Goal: Task Accomplishment & Management: Manage account settings

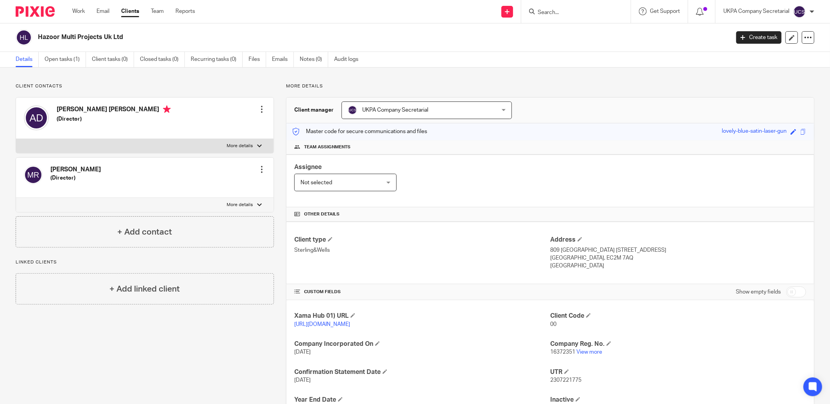
click at [582, 7] on form at bounding box center [578, 12] width 83 height 10
click at [581, 11] on input "Search" at bounding box center [572, 12] width 70 height 7
type input "fevis"
click at [569, 38] on link at bounding box center [625, 34] width 180 height 18
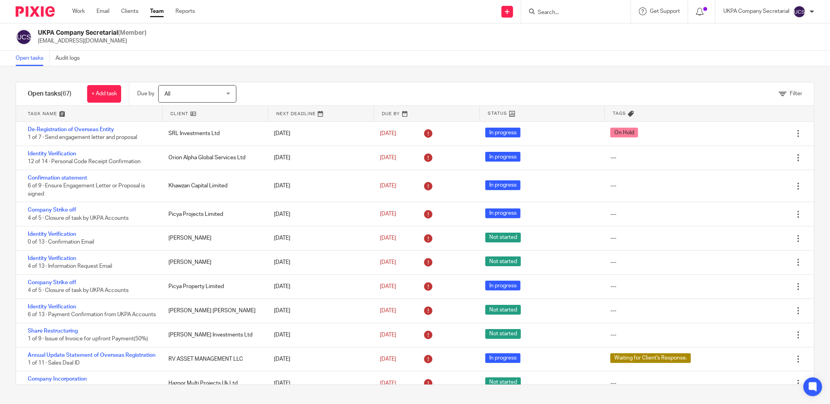
scroll to position [1625, 0]
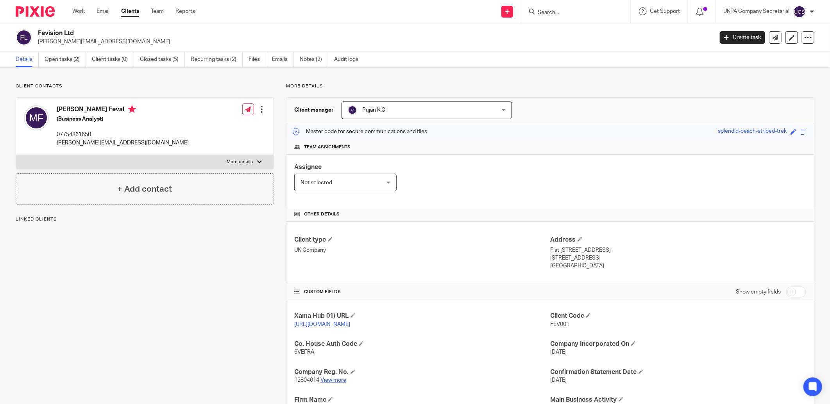
click at [336, 382] on link "View more" at bounding box center [333, 380] width 26 height 5
click at [49, 59] on link "Open tasks (2)" at bounding box center [65, 59] width 41 height 15
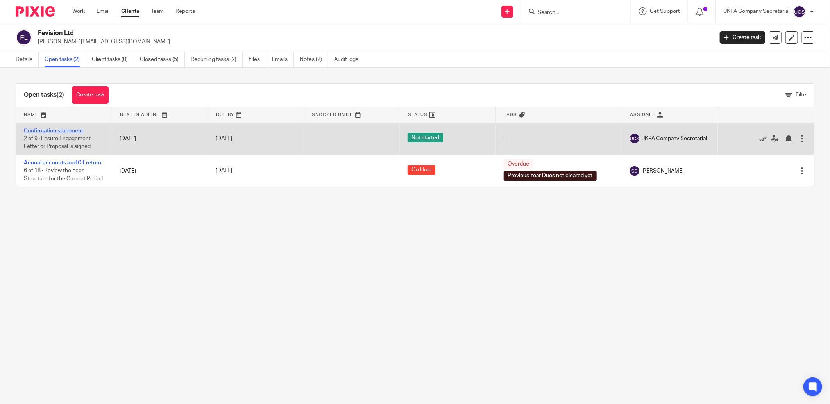
click at [75, 130] on link "Confirmation statement" at bounding box center [53, 130] width 59 height 5
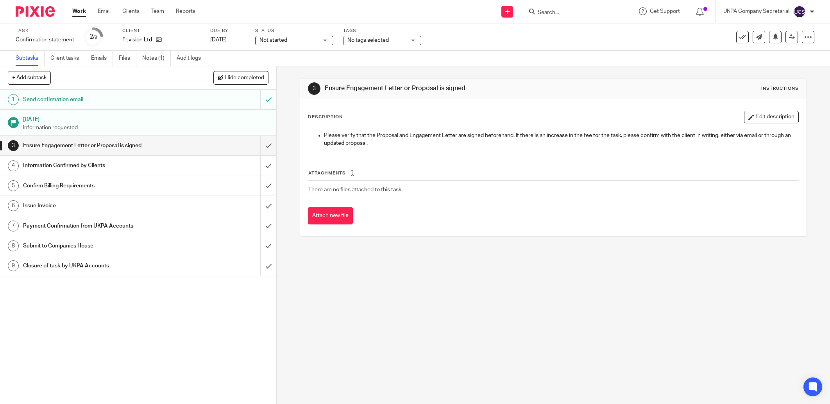
click at [287, 38] on span "Not started" at bounding box center [288, 40] width 59 height 8
click at [281, 70] on span "In progress" at bounding box center [274, 68] width 27 height 5
click at [150, 59] on link "Notes (1)" at bounding box center [156, 58] width 29 height 15
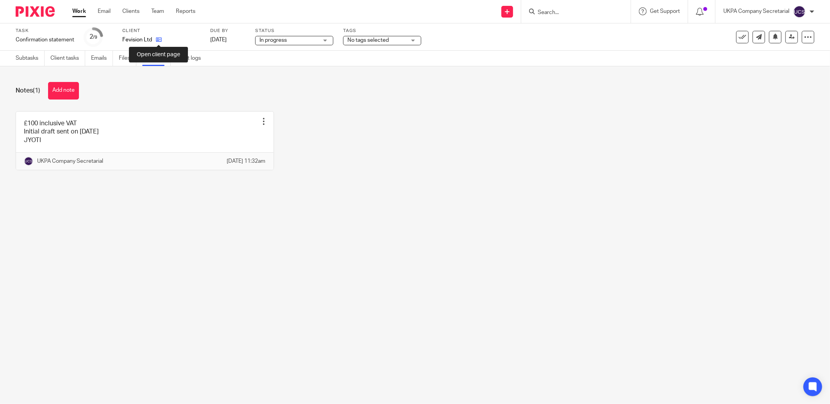
click at [157, 40] on icon at bounding box center [159, 40] width 6 height 6
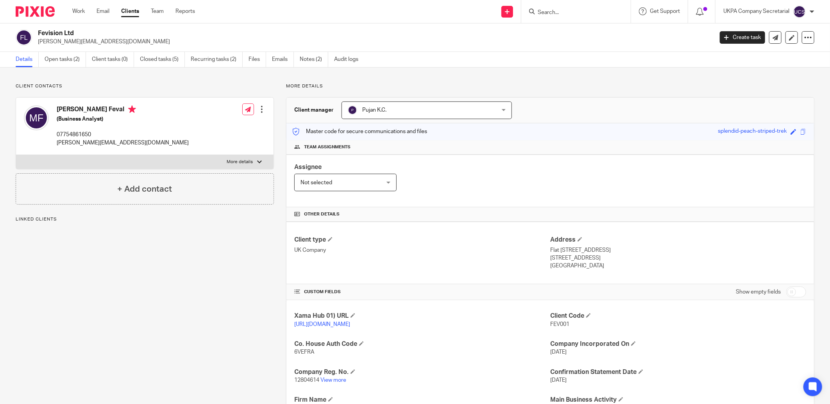
drag, startPoint x: 36, startPoint y: 35, endPoint x: 80, endPoint y: 36, distance: 44.2
click at [80, 36] on div "Fevision Ltd magdiel.feval@gmail.com" at bounding box center [362, 37] width 692 height 16
drag, startPoint x: 80, startPoint y: 36, endPoint x: 147, endPoint y: 102, distance: 92.8
click at [147, 102] on div "Magdiel Feval (Business Analyst) 07754861650 magdiel.feval@gmail.com Edit conta…" at bounding box center [144, 126] width 257 height 57
drag, startPoint x: 33, startPoint y: 39, endPoint x: 88, endPoint y: 43, distance: 55.2
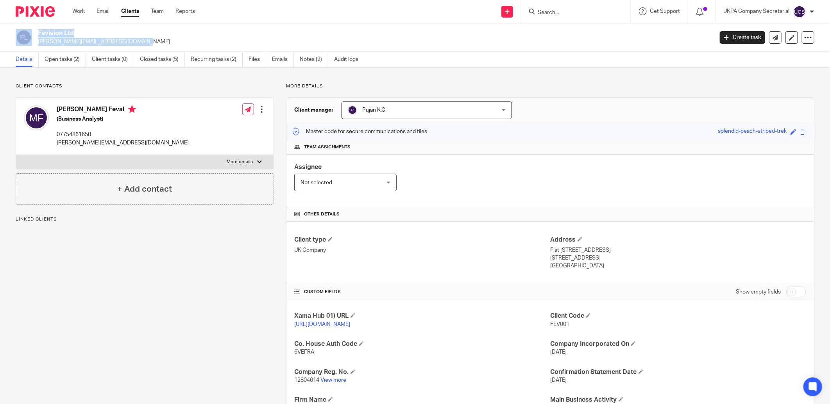
click at [88, 43] on div "Fevision Ltd magdiel.feval@gmail.com" at bounding box center [362, 37] width 692 height 16
click at [182, 140] on div "Magdiel Feval (Business Analyst) 07754861650 magdiel.feval@gmail.com Edit conta…" at bounding box center [144, 126] width 257 height 57
drag, startPoint x: 37, startPoint y: 42, endPoint x: 101, endPoint y: 46, distance: 63.8
click at [101, 46] on div "Fevision Ltd magdiel.feval@gmail.com Create task Update from Companies House Ex…" at bounding box center [415, 37] width 830 height 29
copy p "[PERSON_NAME][EMAIL_ADDRESS][DOMAIN_NAME]"
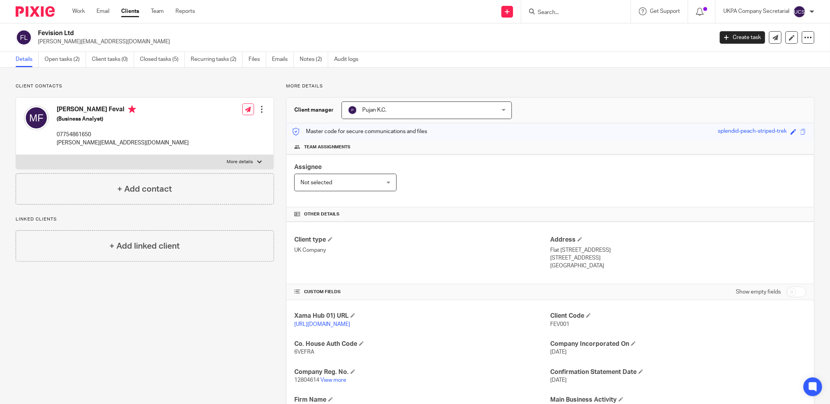
click at [194, 132] on div "Magdiel Feval (Business Analyst) 07754861650 magdiel.feval@gmail.com Edit conta…" at bounding box center [144, 126] width 257 height 57
click at [72, 61] on link "Open tasks (2)" at bounding box center [65, 59] width 41 height 15
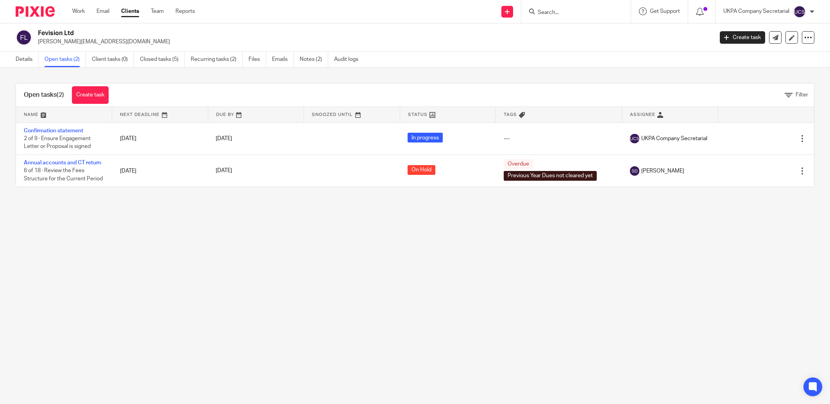
click at [47, 129] on link "Confirmation statement" at bounding box center [53, 130] width 59 height 5
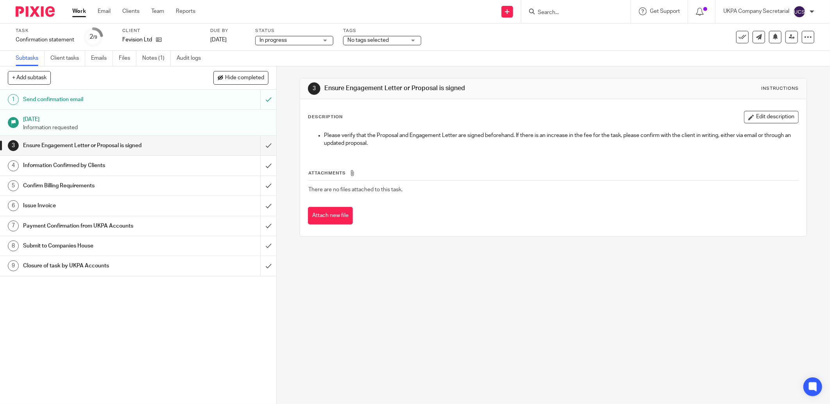
click at [150, 55] on link "Notes (1)" at bounding box center [156, 58] width 29 height 15
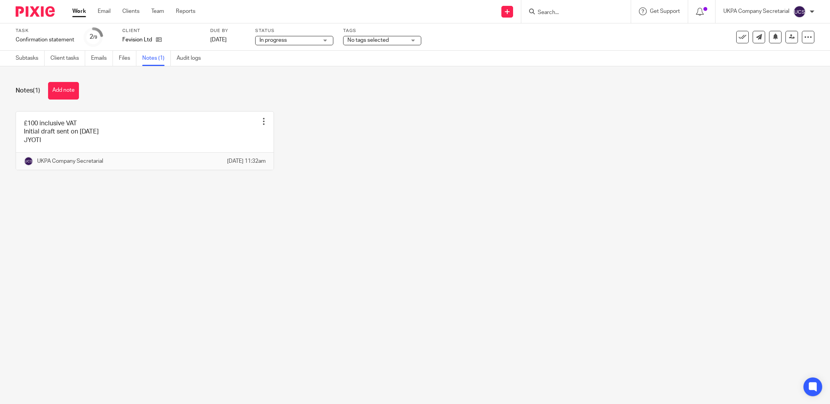
click at [127, 151] on link at bounding box center [144, 141] width 257 height 58
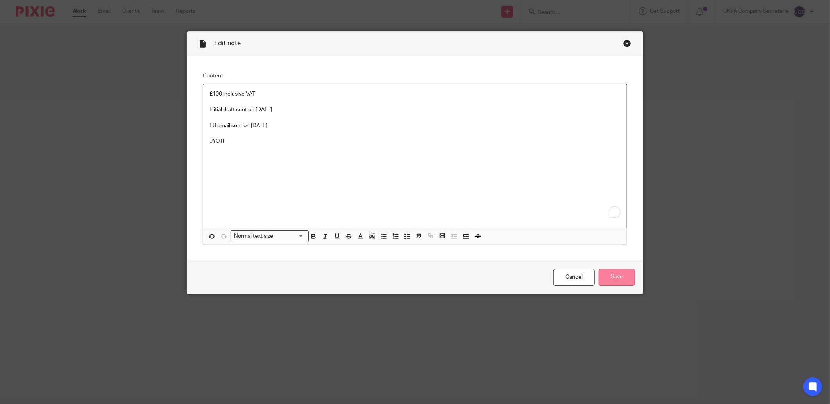
click at [624, 272] on input "Save" at bounding box center [617, 277] width 36 height 17
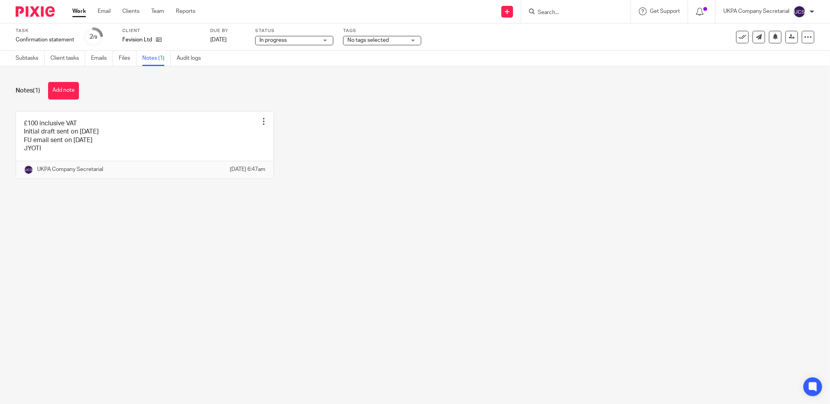
click at [558, 16] on input "Search" at bounding box center [572, 12] width 70 height 7
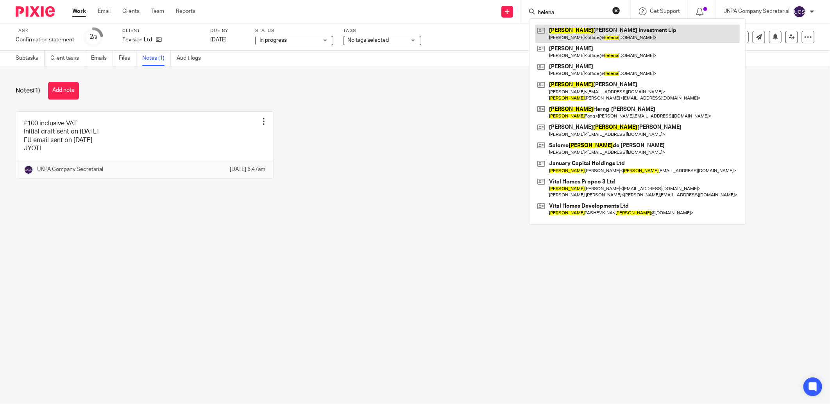
type input "helena"
click at [586, 42] on link at bounding box center [637, 34] width 204 height 18
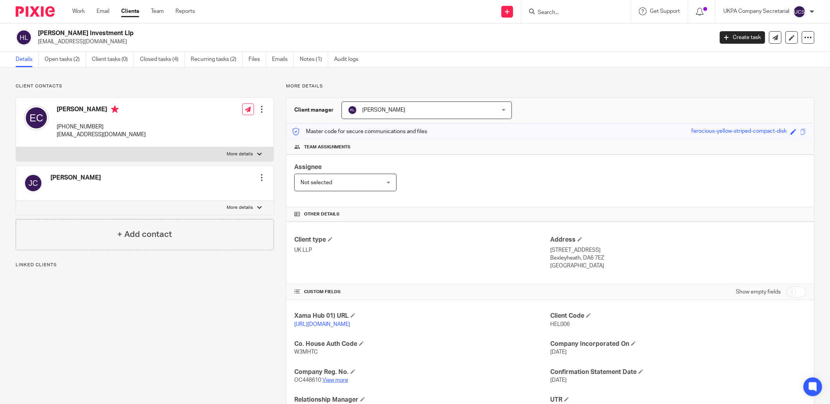
click at [335, 379] on link "View more" at bounding box center [335, 380] width 26 height 5
click at [62, 60] on link "Open tasks (2)" at bounding box center [65, 59] width 41 height 15
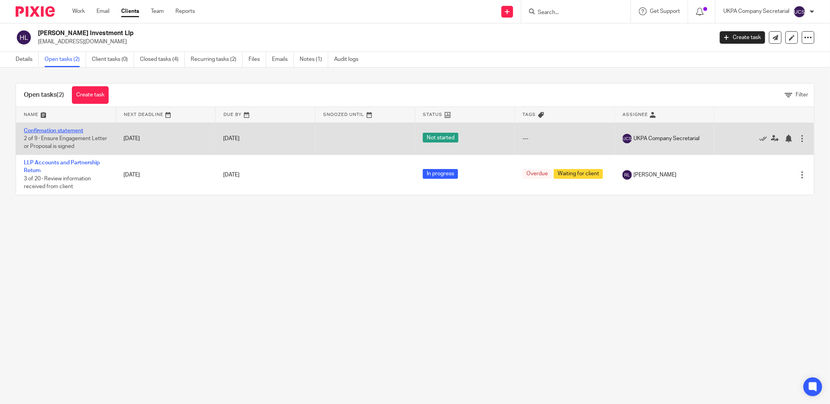
click at [54, 129] on link "Confirmation statement" at bounding box center [53, 130] width 59 height 5
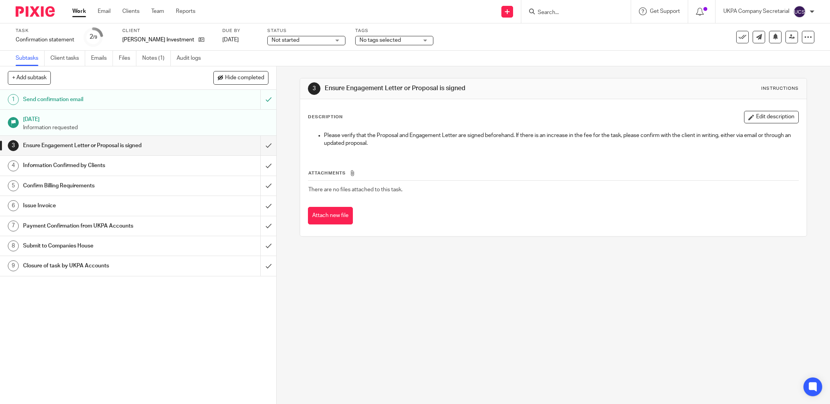
click at [273, 38] on span "Not started" at bounding box center [286, 40] width 28 height 5
click at [295, 68] on li "In progress" at bounding box center [298, 69] width 77 height 16
click at [153, 56] on link "Notes (1)" at bounding box center [156, 58] width 29 height 15
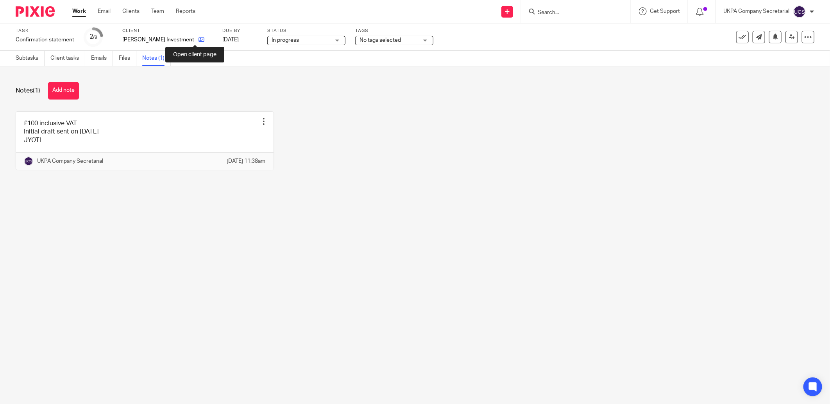
click at [198, 40] on icon at bounding box center [201, 40] width 6 height 6
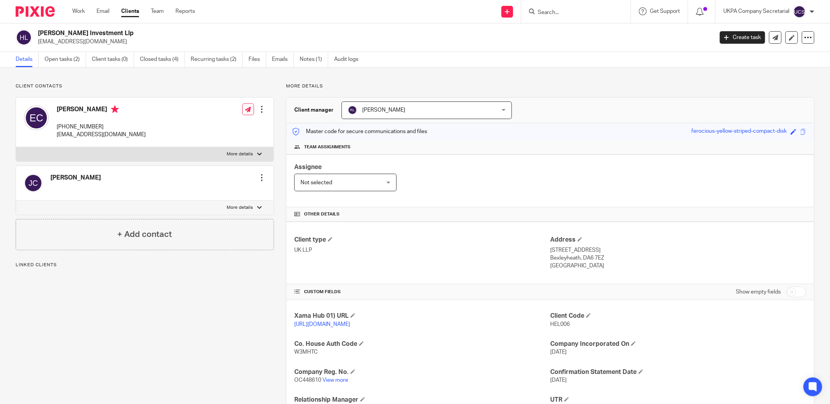
drag, startPoint x: 38, startPoint y: 41, endPoint x: 104, endPoint y: 41, distance: 66.0
click at [104, 41] on p "office@helenajames.co.uk" at bounding box center [373, 42] width 670 height 8
copy p "office@helenajames.co.uk"
click at [541, 14] on input "Search" at bounding box center [572, 12] width 70 height 7
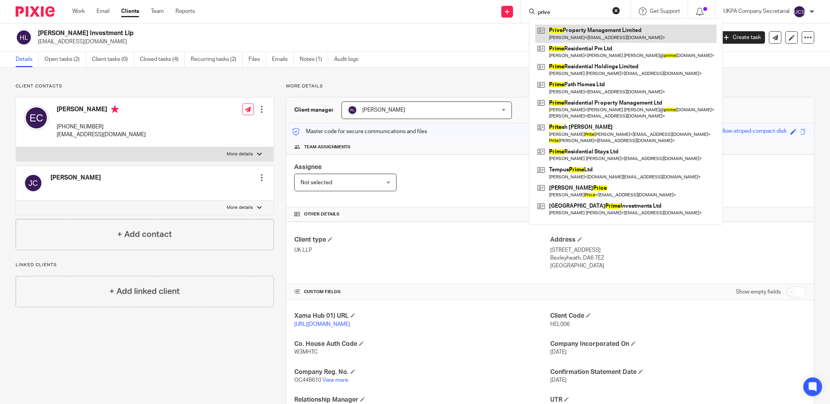
type input "prive"
click at [596, 28] on link at bounding box center [625, 34] width 181 height 18
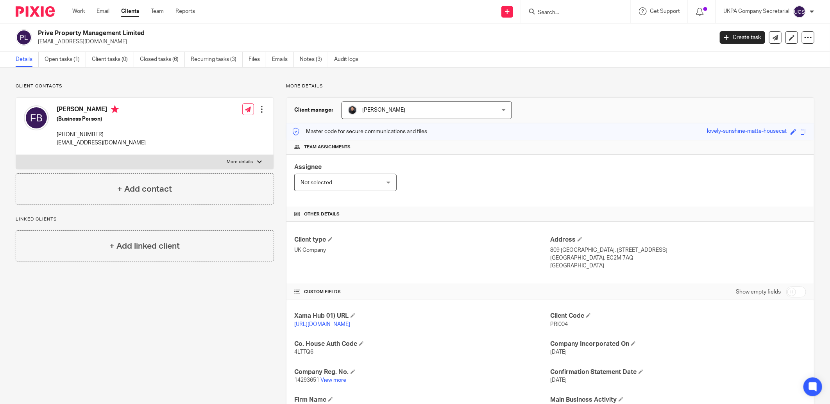
drag, startPoint x: 34, startPoint y: 41, endPoint x: 75, endPoint y: 40, distance: 40.7
click at [75, 40] on div "Prive Property Management Limited [EMAIL_ADDRESS][DOMAIN_NAME]" at bounding box center [362, 37] width 692 height 16
click at [431, 276] on div "Client type UK Company Address [STREET_ADDRESS] [GEOGRAPHIC_DATA], EC2M 7AQ [GE…" at bounding box center [549, 253] width 527 height 63
click at [50, 56] on link "Open tasks (1)" at bounding box center [65, 59] width 41 height 15
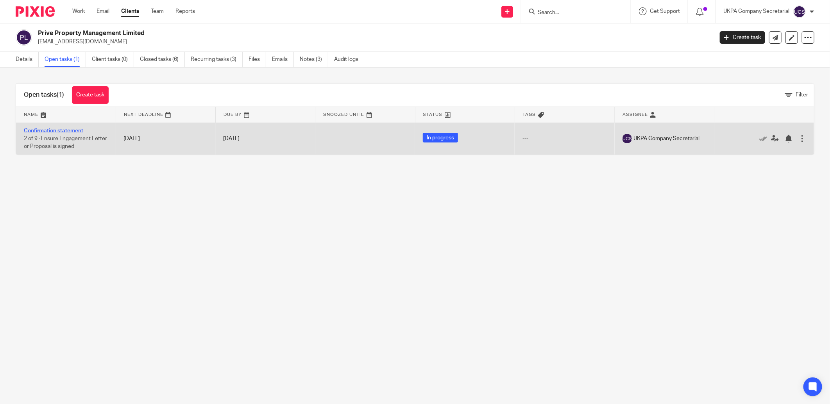
click at [77, 129] on link "Confirmation statement" at bounding box center [53, 130] width 59 height 5
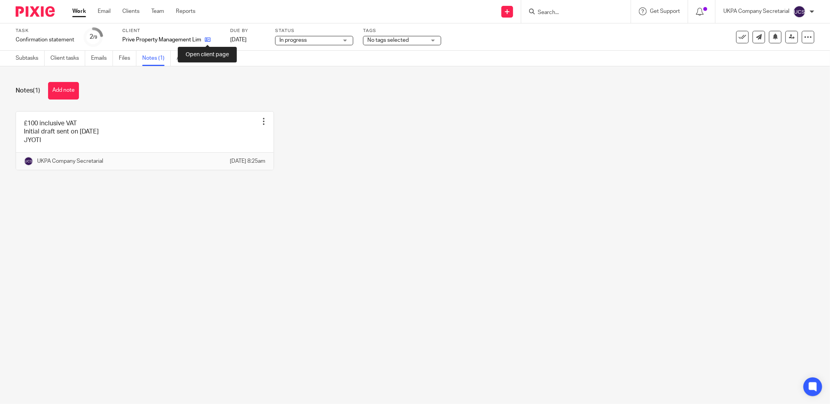
click at [207, 40] on icon at bounding box center [208, 40] width 6 height 6
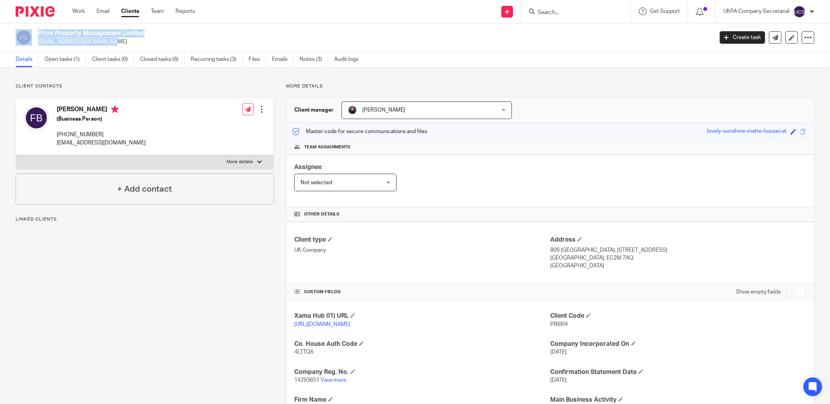
drag, startPoint x: 0, startPoint y: 0, endPoint x: 66, endPoint y: 40, distance: 77.7
click at [66, 40] on div "Prive Property Management Limited [EMAIL_ADDRESS][DOMAIN_NAME]" at bounding box center [362, 37] width 692 height 16
click at [405, 210] on div "Other details" at bounding box center [549, 214] width 527 height 14
click at [63, 42] on p "[EMAIL_ADDRESS][DOMAIN_NAME]" at bounding box center [373, 42] width 670 height 8
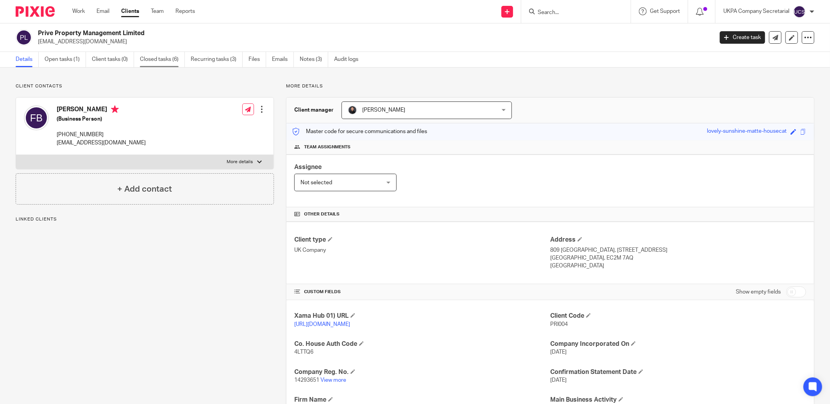
drag, startPoint x: 63, startPoint y: 42, endPoint x: 174, endPoint y: 52, distance: 111.8
click at [174, 52] on link "Closed tasks (6)" at bounding box center [162, 59] width 45 height 15
click at [41, 47] on div "Prive Property Management Limited md47@hotmail.co.uk Create task Update from Co…" at bounding box center [415, 37] width 830 height 29
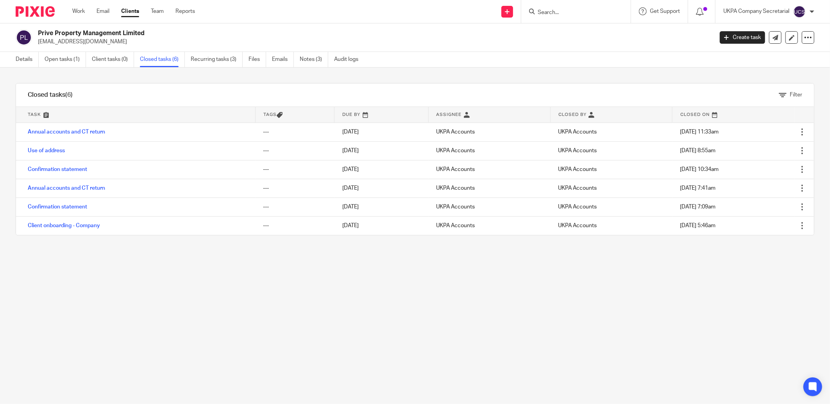
click at [91, 41] on p "[EMAIL_ADDRESS][DOMAIN_NAME]" at bounding box center [373, 42] width 670 height 8
click at [64, 60] on link "Open tasks (1)" at bounding box center [65, 59] width 41 height 15
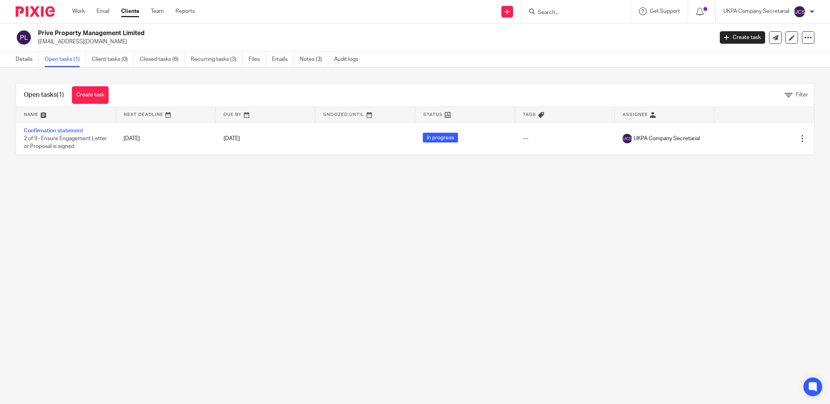
click at [42, 129] on link "Confirmation statement" at bounding box center [53, 130] width 59 height 5
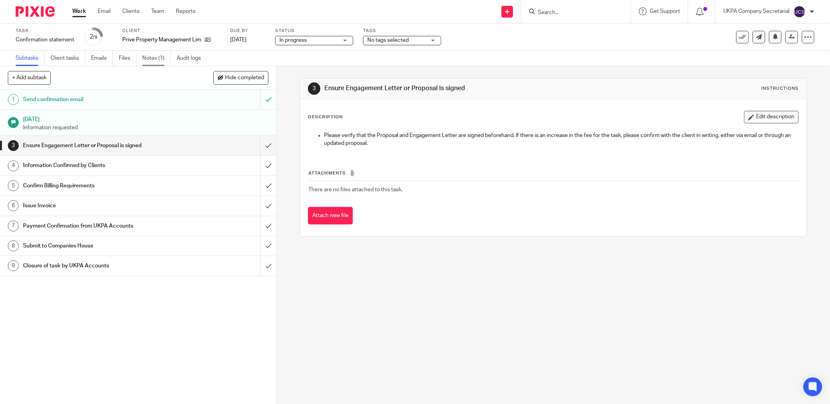
click at [157, 55] on link "Notes (1)" at bounding box center [156, 58] width 29 height 15
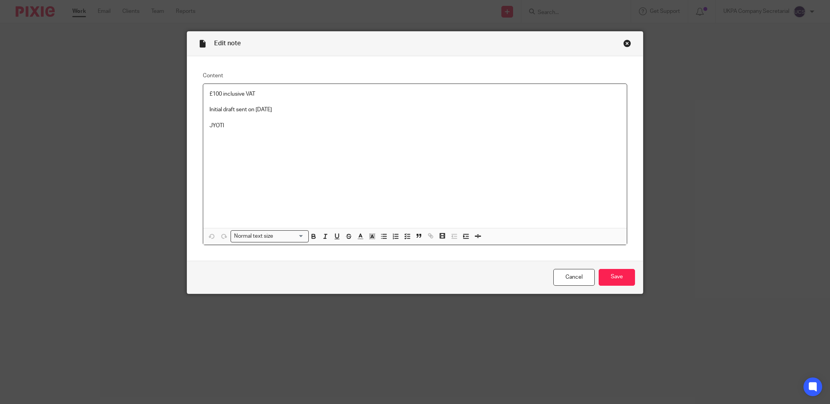
click at [294, 113] on p "Initial draft sent on [DATE]" at bounding box center [414, 110] width 411 height 8
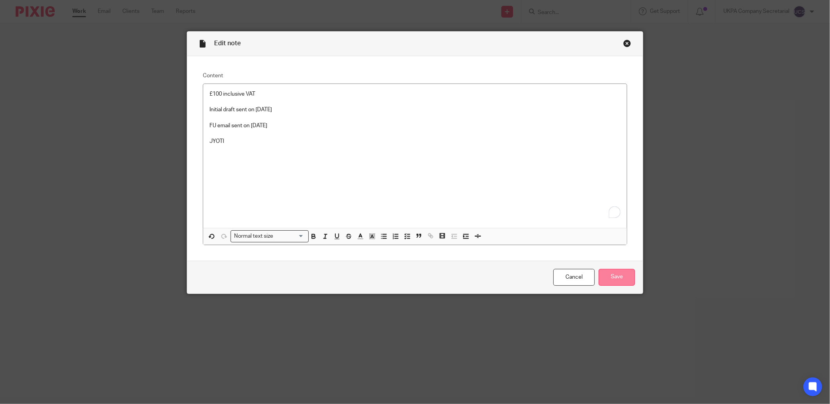
click at [618, 276] on input "Save" at bounding box center [617, 277] width 36 height 17
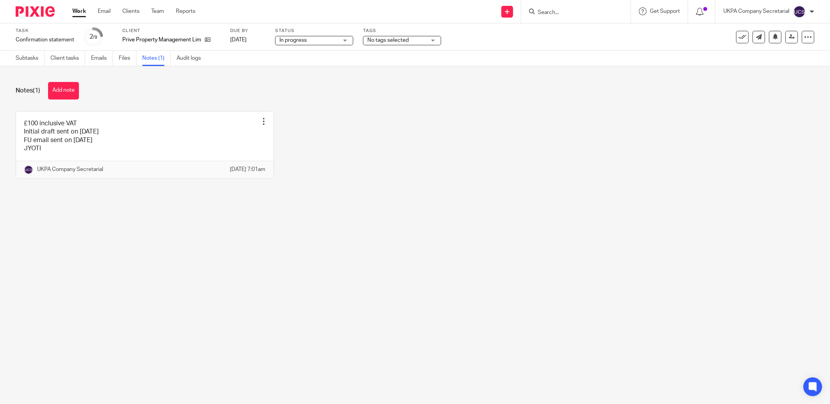
click at [567, 14] on input "Search" at bounding box center [572, 12] width 70 height 7
type input "lbs"
click at [570, 36] on link at bounding box center [619, 34] width 168 height 18
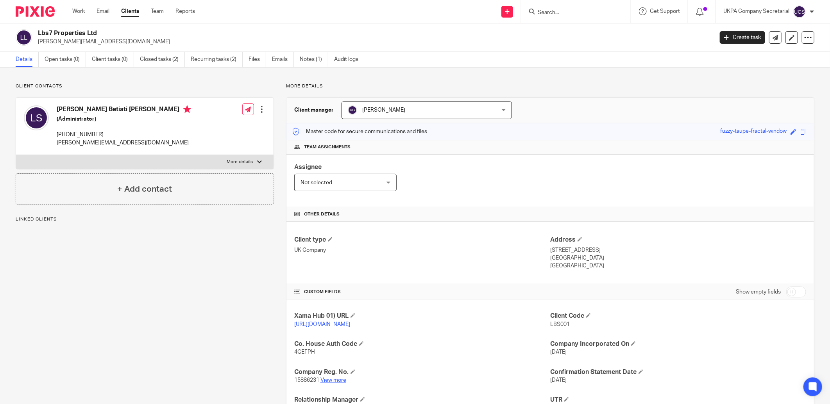
click at [337, 383] on link "View more" at bounding box center [333, 380] width 26 height 5
click at [168, 57] on link "Closed tasks (2)" at bounding box center [162, 59] width 45 height 15
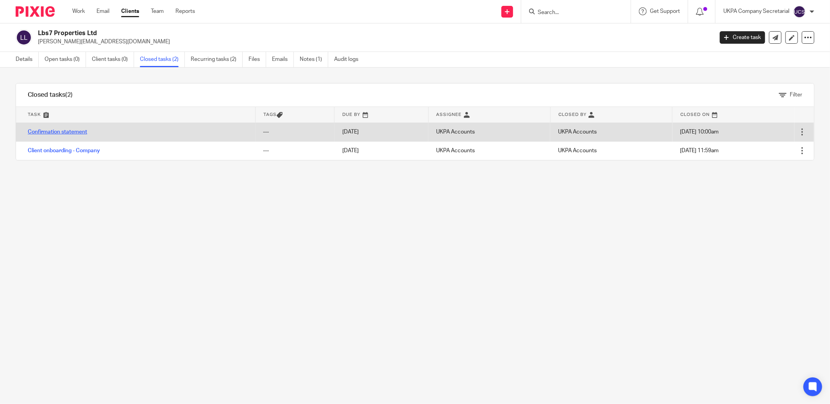
click at [46, 131] on link "Confirmation statement" at bounding box center [57, 131] width 59 height 5
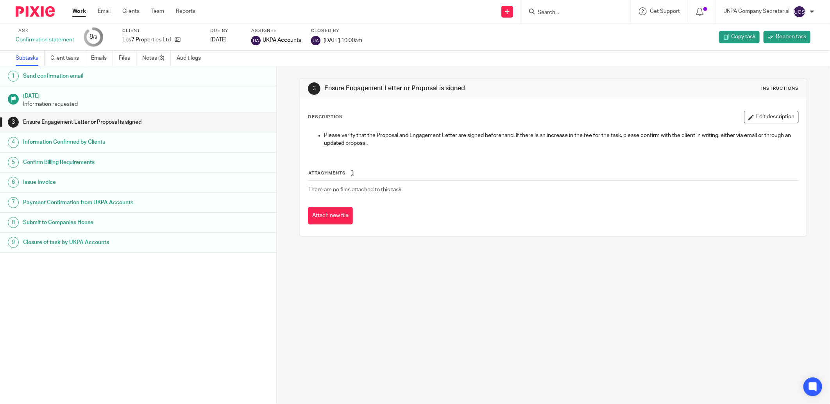
click at [162, 56] on link "Notes (3)" at bounding box center [156, 58] width 29 height 15
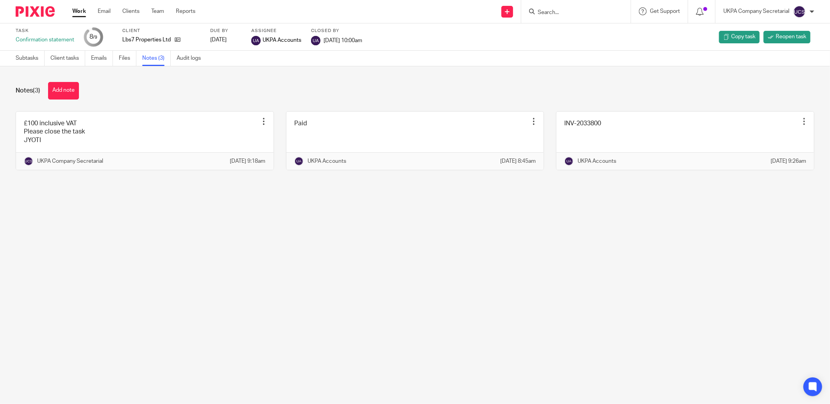
click at [554, 13] on input "Search" at bounding box center [572, 12] width 70 height 7
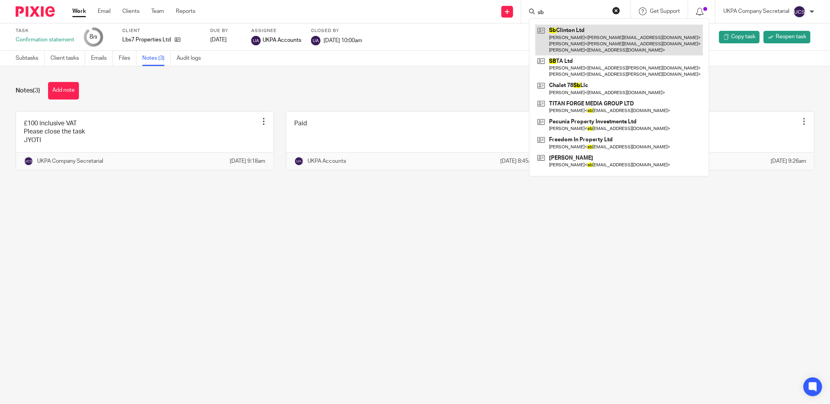
type input "sb"
click at [563, 31] on link at bounding box center [619, 40] width 168 height 31
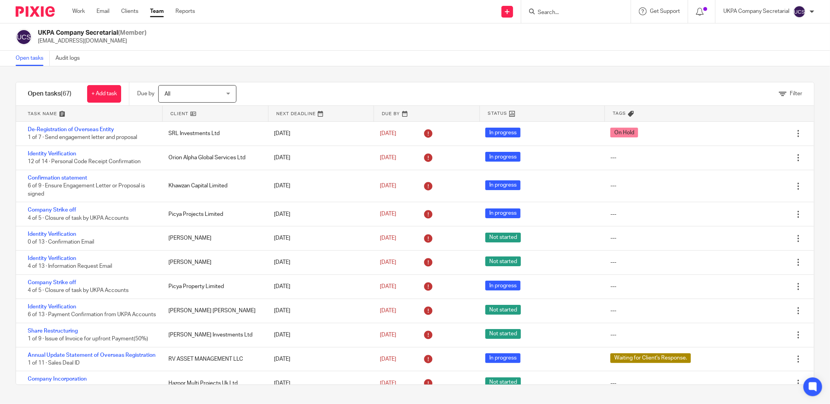
scroll to position [1625, 0]
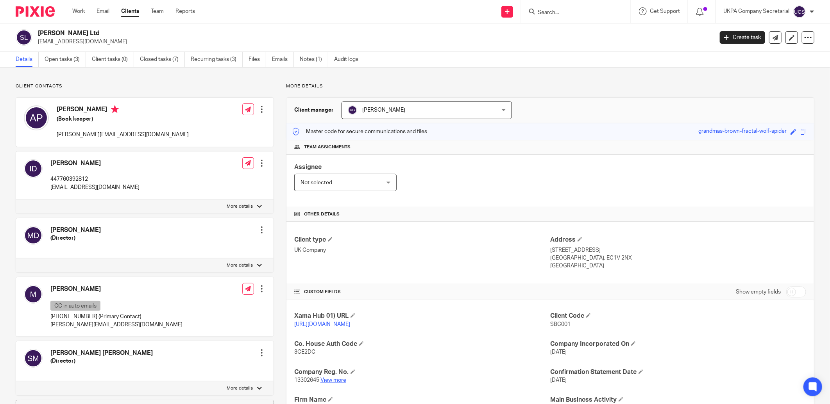
click at [336, 380] on link "View more" at bounding box center [333, 380] width 26 height 5
click at [544, 9] on input "Search" at bounding box center [572, 12] width 70 height 7
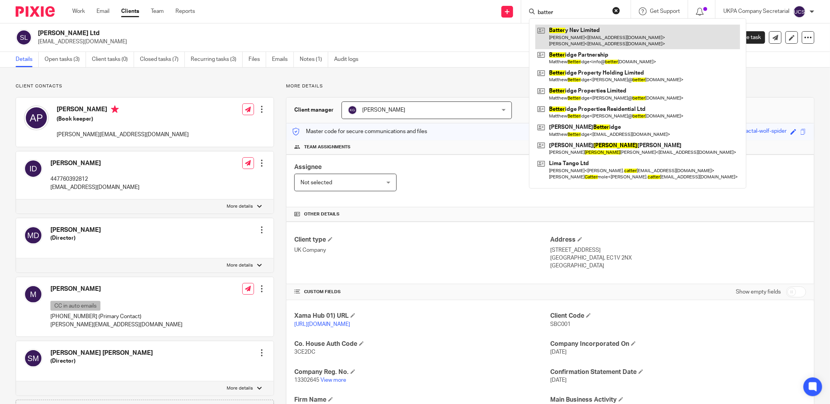
type input "batter"
click at [565, 47] on link at bounding box center [637, 37] width 205 height 24
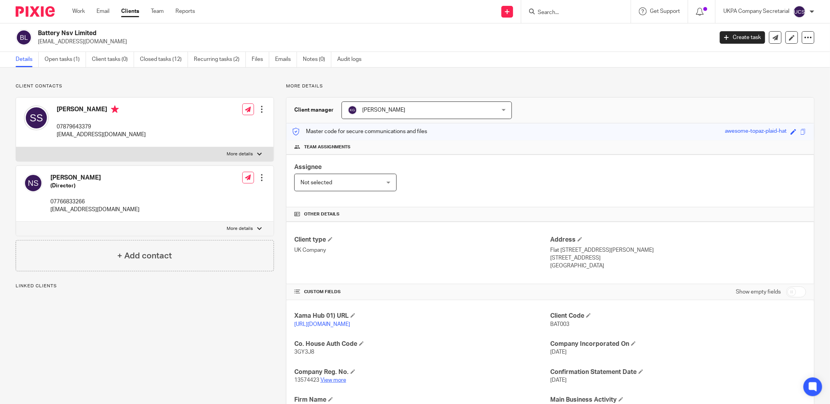
click at [322, 382] on link "View more" at bounding box center [333, 380] width 26 height 5
click at [73, 59] on link "Open tasks (1)" at bounding box center [65, 59] width 41 height 15
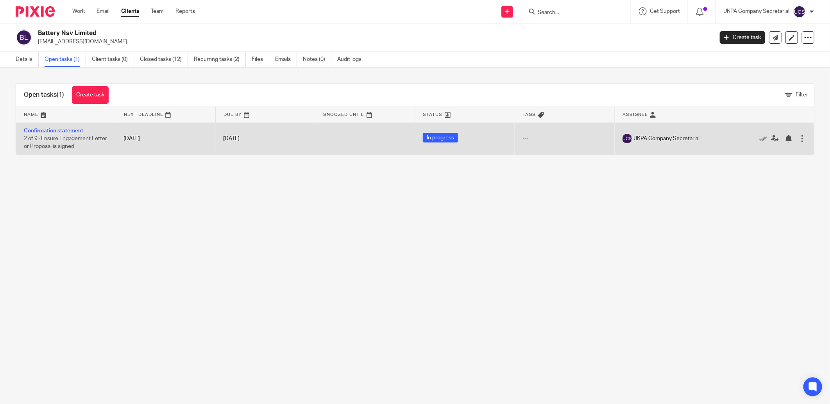
click at [56, 131] on link "Confirmation statement" at bounding box center [53, 130] width 59 height 5
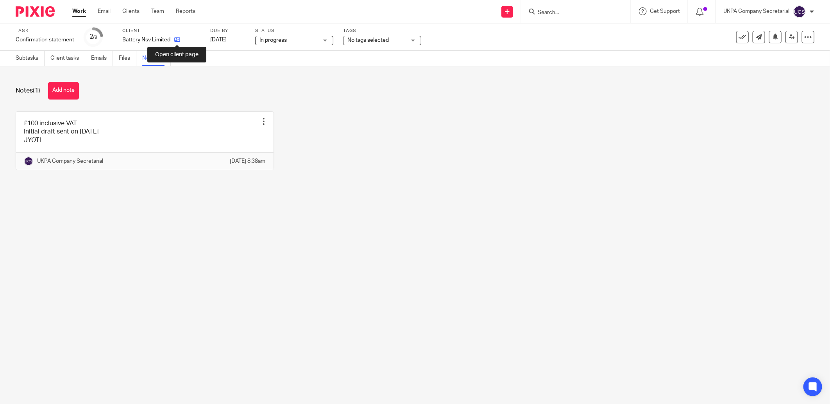
click at [176, 39] on icon at bounding box center [177, 40] width 6 height 6
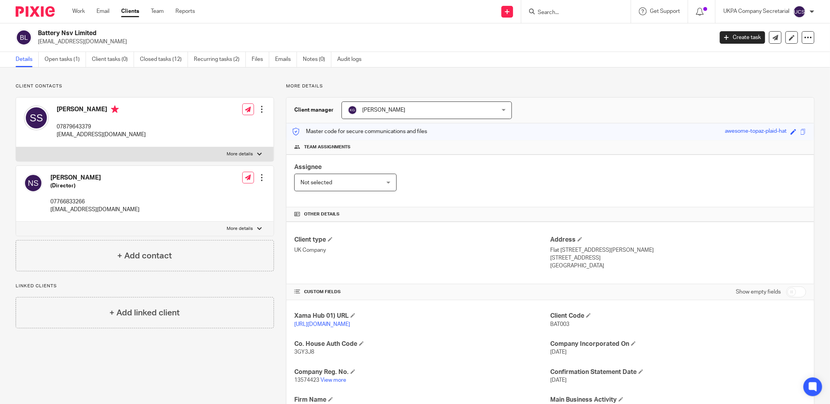
click at [543, 13] on input "Search" at bounding box center [572, 12] width 70 height 7
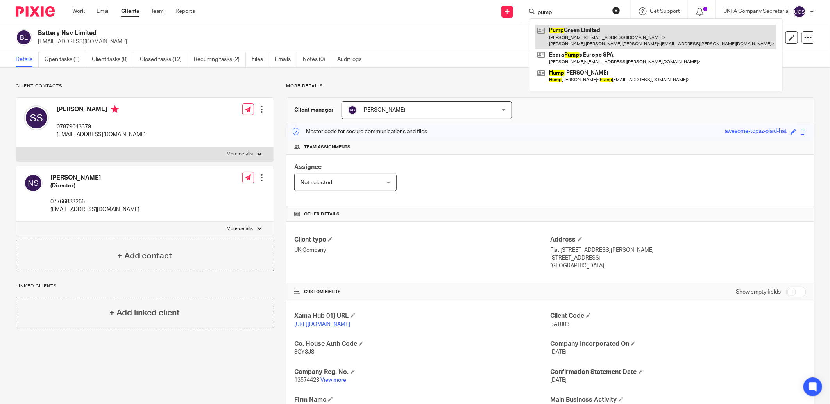
type input "pump"
click at [629, 40] on link at bounding box center [655, 37] width 241 height 24
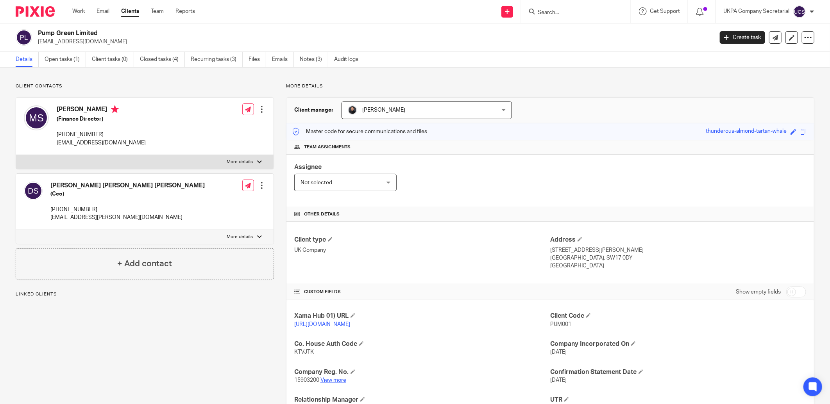
click at [333, 382] on link "View more" at bounding box center [333, 380] width 26 height 5
click at [590, 12] on input "Search" at bounding box center [572, 12] width 70 height 7
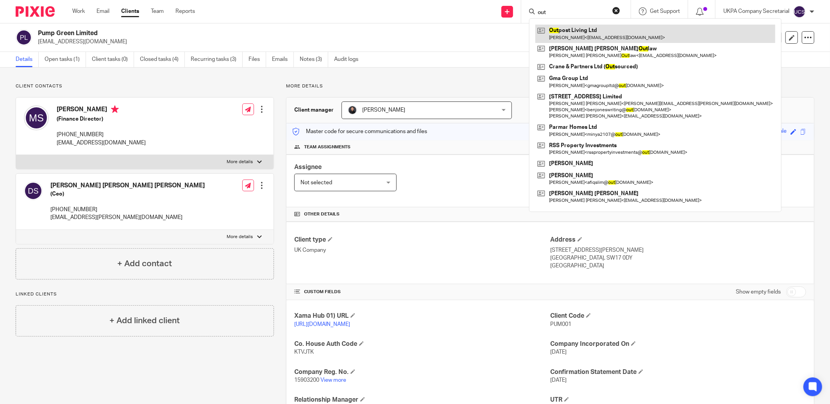
type input "out"
click at [581, 34] on link at bounding box center [655, 34] width 240 height 18
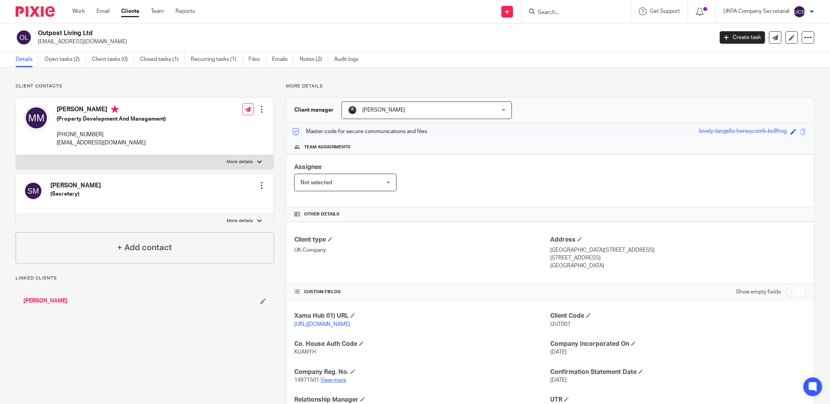
click at [332, 380] on link "View more" at bounding box center [333, 380] width 26 height 5
click at [314, 59] on link "Notes (2)" at bounding box center [314, 59] width 29 height 15
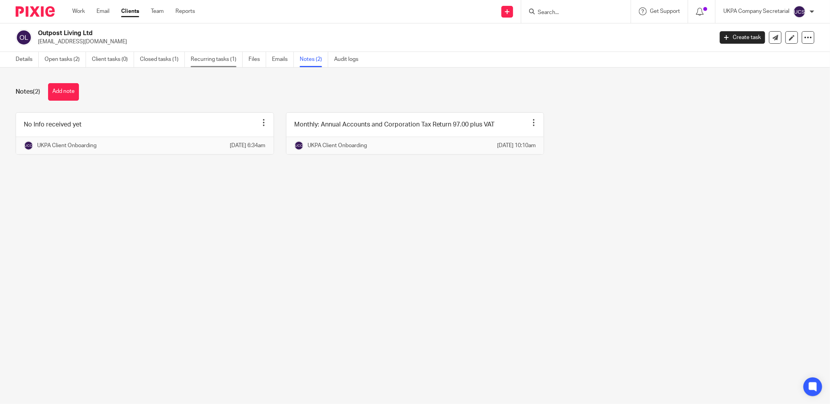
click at [215, 60] on link "Recurring tasks (1)" at bounding box center [217, 59] width 52 height 15
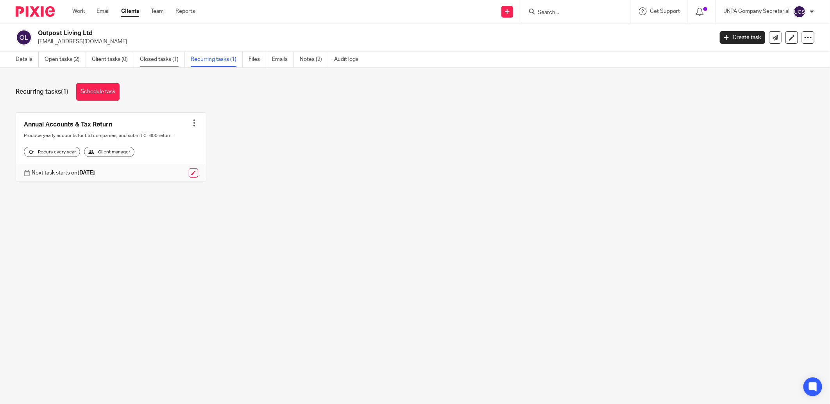
click at [163, 61] on link "Closed tasks (1)" at bounding box center [162, 59] width 45 height 15
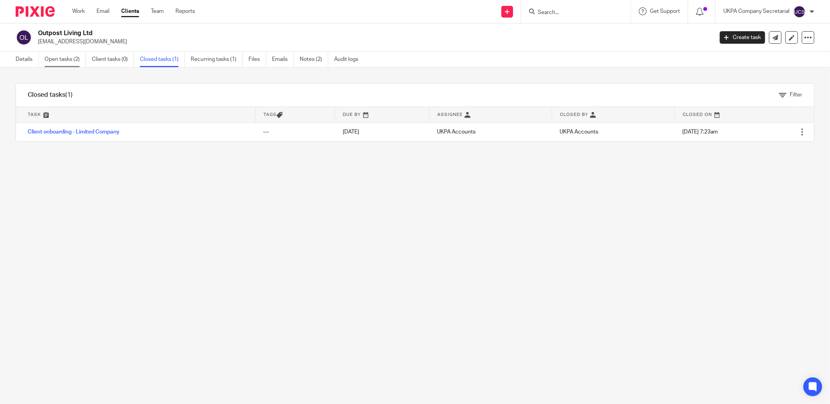
click at [75, 61] on link "Open tasks (2)" at bounding box center [65, 59] width 41 height 15
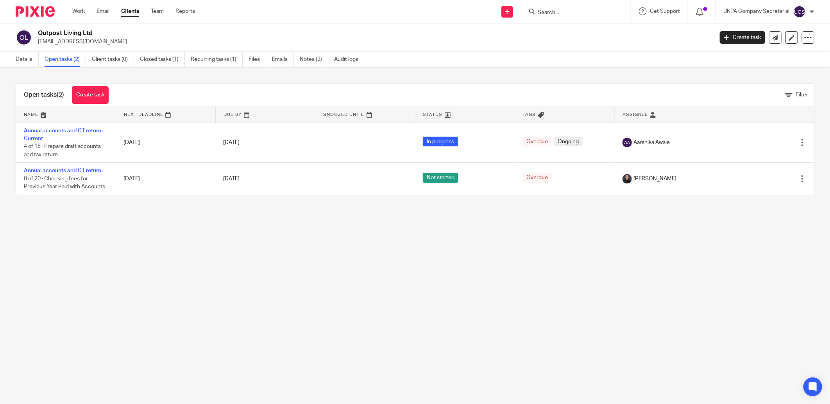
click at [198, 351] on main "Outpost Living Ltd shilamistry1@gmail.com Create task Update from Companies Hou…" at bounding box center [415, 202] width 830 height 404
click at [552, 8] on form at bounding box center [578, 12] width 83 height 10
click at [551, 17] on div at bounding box center [575, 11] width 109 height 23
click at [550, 11] on input "Search" at bounding box center [572, 12] width 70 height 7
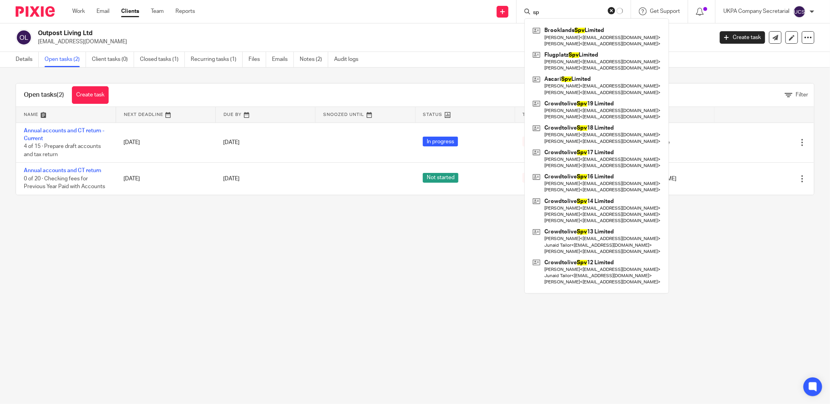
type input "s"
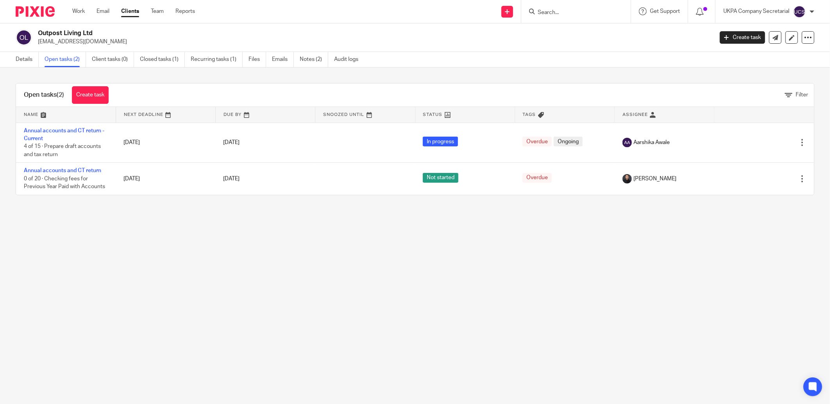
paste input "CROWDTOLIVE SPV 15 LIMITED"
type input "CROWDTOLIVE SPV 15 LIMITED"
click at [615, 9] on button "reset" at bounding box center [616, 11] width 8 height 8
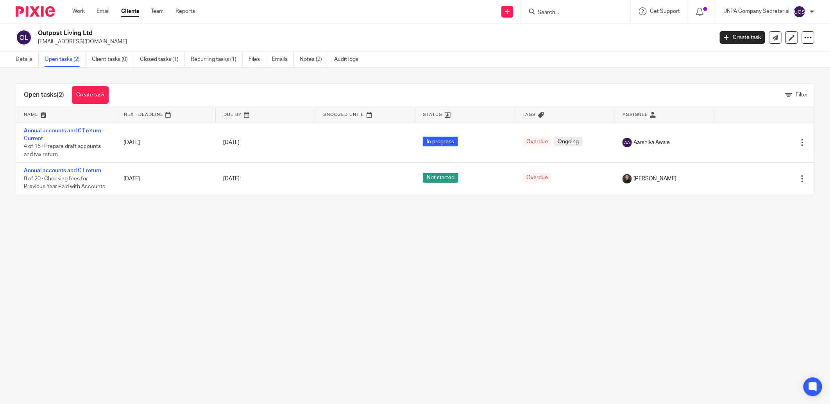
click at [610, 7] on form at bounding box center [578, 12] width 83 height 10
click at [603, 14] on input "Search" at bounding box center [572, 12] width 70 height 7
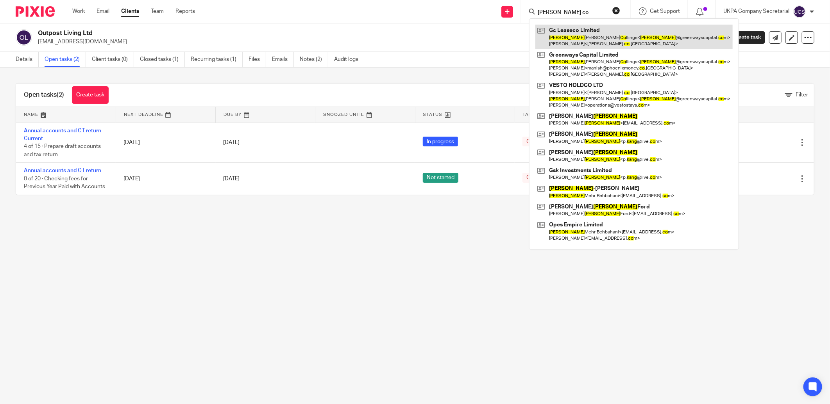
type input "kane co"
click at [598, 41] on link at bounding box center [633, 37] width 197 height 24
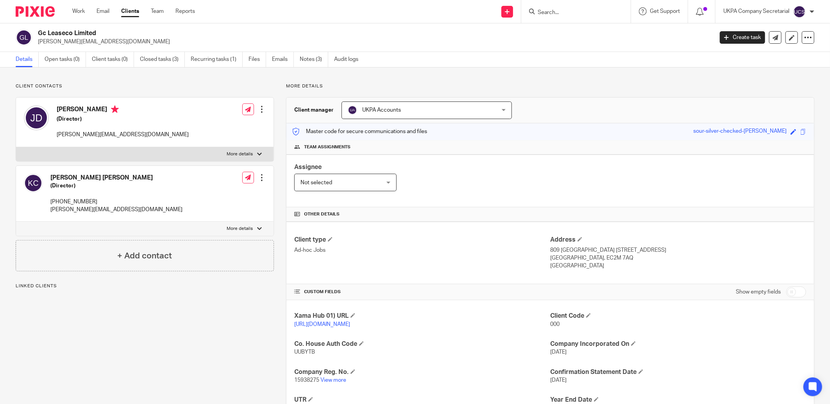
drag, startPoint x: 37, startPoint y: 43, endPoint x: 112, endPoint y: 46, distance: 74.7
click at [112, 46] on div "Gc Leaseco Limited kane@greenwayscapital.com Create task Update from Companies …" at bounding box center [415, 37] width 830 height 29
copy p "kane@greenwayscapital.com"
drag, startPoint x: 425, startPoint y: 277, endPoint x: 412, endPoint y: 261, distance: 20.0
click at [425, 275] on div "Client type Ad-hoc Jobs Address 809 Salisbury House 29 Finsbury Circus London, …" at bounding box center [549, 253] width 527 height 63
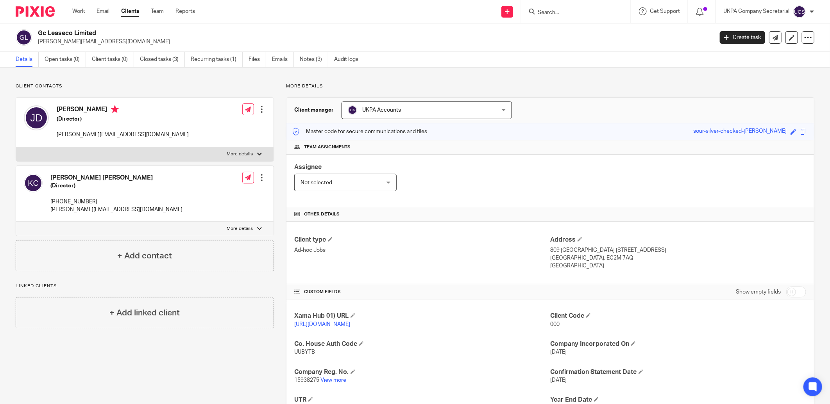
drag, startPoint x: 38, startPoint y: 43, endPoint x: 118, endPoint y: 42, distance: 80.5
click at [118, 42] on p "kane@greenwayscapital.com" at bounding box center [373, 42] width 670 height 8
copy p "kane@greenwayscapital.com"
click at [565, 17] on div at bounding box center [575, 11] width 109 height 23
click at [334, 381] on link "View more" at bounding box center [333, 380] width 26 height 5
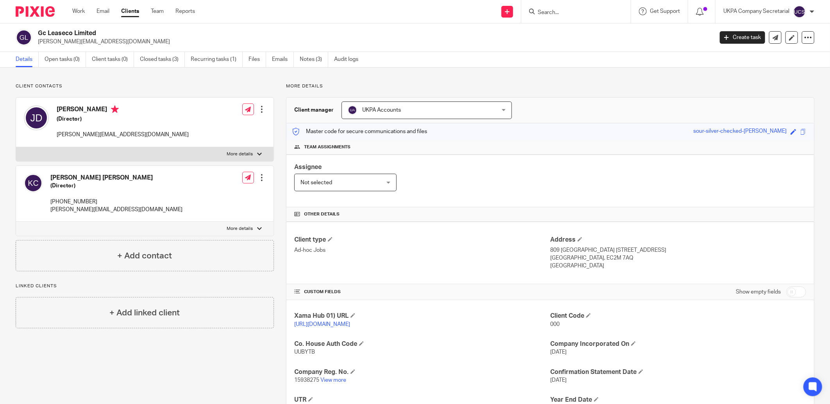
click at [544, 12] on input "Search" at bounding box center [572, 12] width 70 height 7
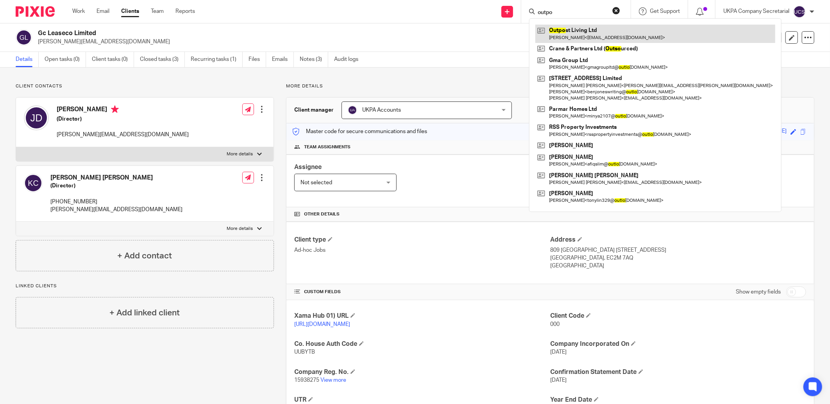
type input "outpo"
click at [554, 34] on link at bounding box center [655, 34] width 240 height 18
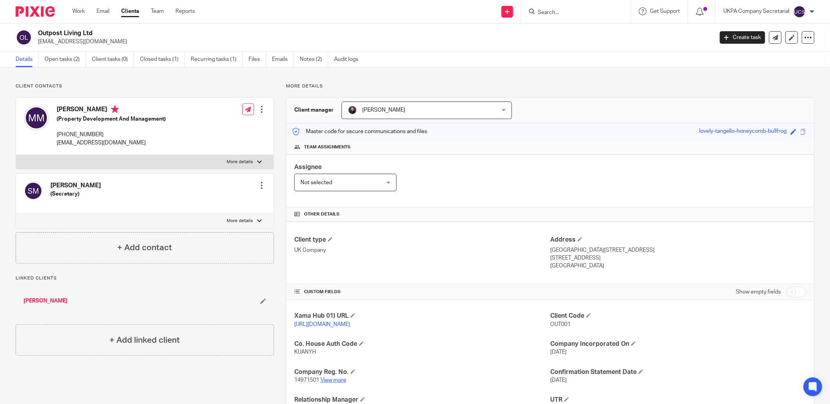
click at [334, 380] on link "View more" at bounding box center [333, 380] width 26 height 5
click at [542, 13] on input "Search" at bounding box center [572, 12] width 70 height 7
type input "first readi"
click at [631, 38] on link at bounding box center [601, 34] width 132 height 18
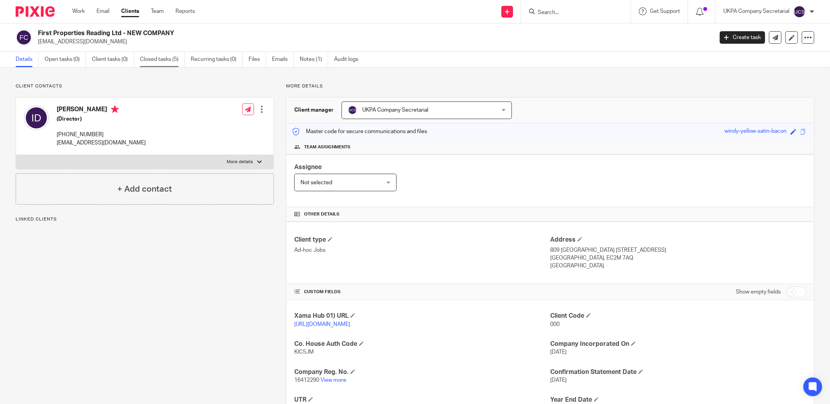
click at [156, 57] on link "Closed tasks (5)" at bounding box center [162, 59] width 45 height 15
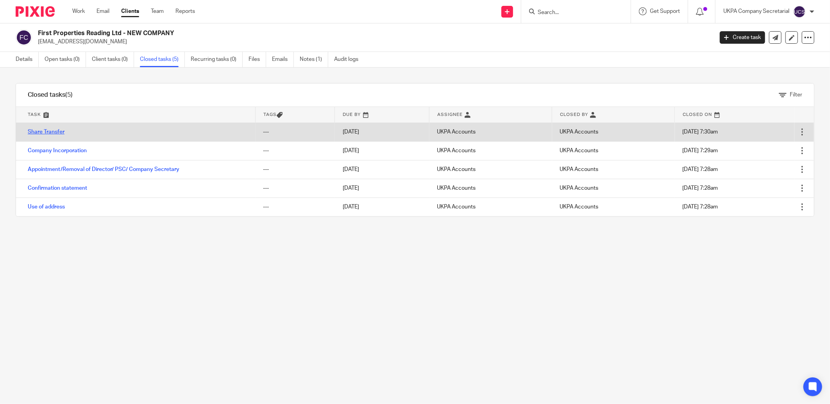
click at [44, 131] on link "Share Transfer" at bounding box center [46, 131] width 37 height 5
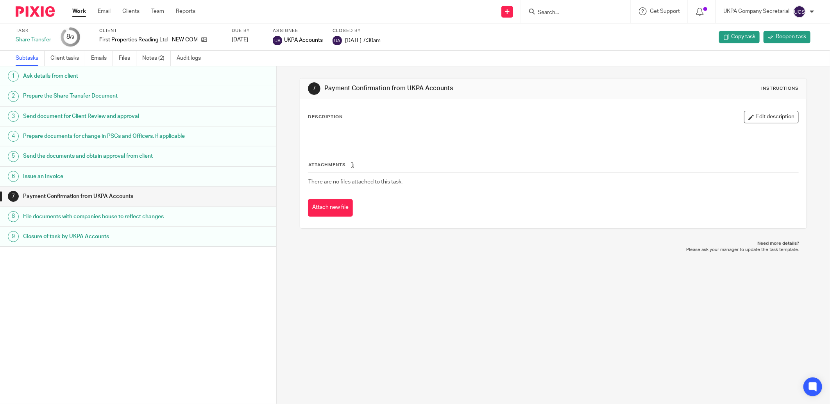
click at [156, 59] on link "Notes (2)" at bounding box center [156, 58] width 29 height 15
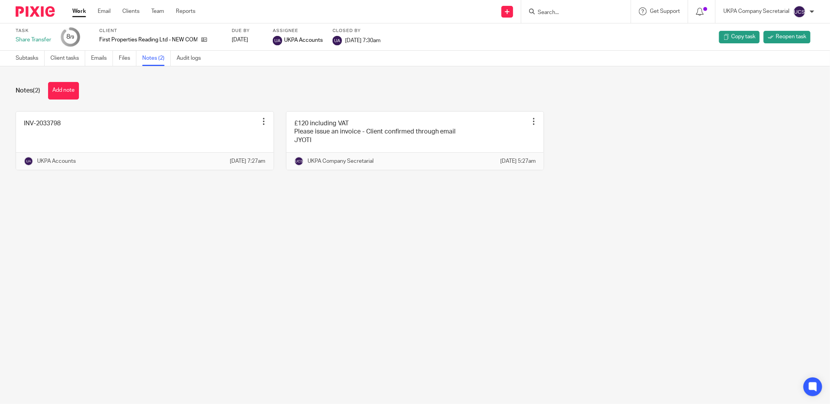
click at [552, 16] on input "Search" at bounding box center [572, 12] width 70 height 7
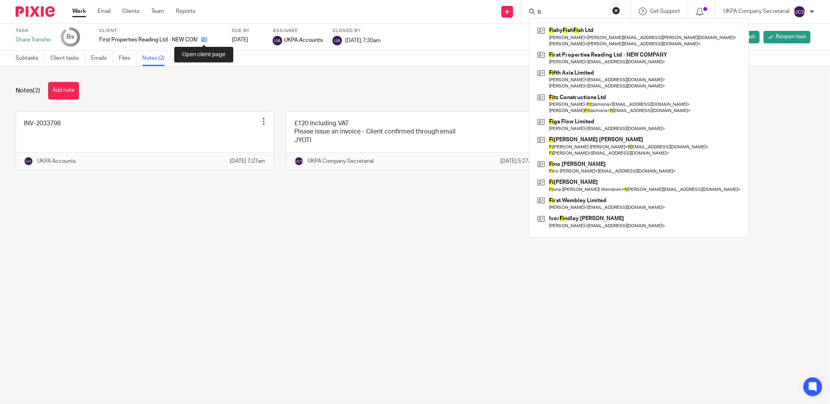
type input "fi"
click at [204, 39] on icon at bounding box center [204, 40] width 6 height 6
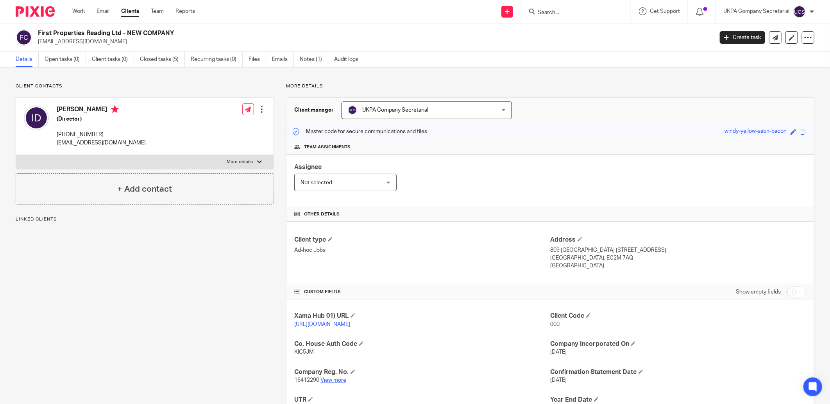
click at [339, 381] on link "View more" at bounding box center [333, 380] width 26 height 5
click at [588, 14] on input "Search" at bounding box center [572, 12] width 70 height 7
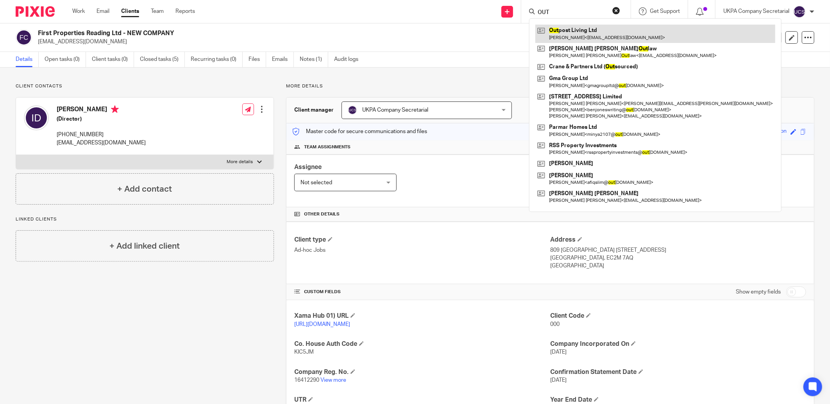
type input "OUT"
click link
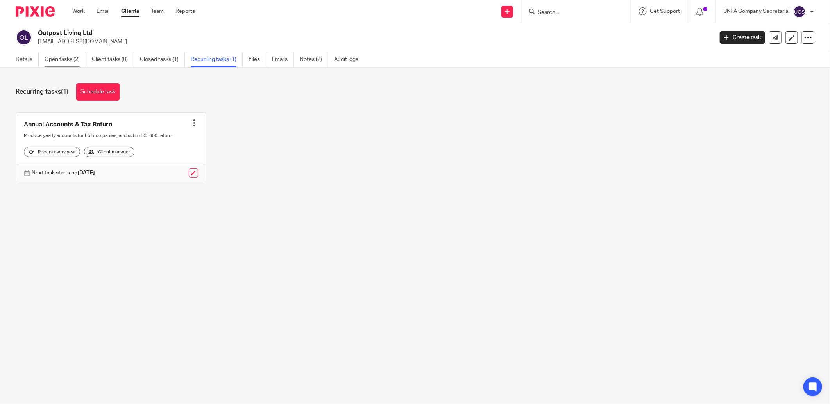
click at [63, 59] on link "Open tasks (2)" at bounding box center [65, 59] width 41 height 15
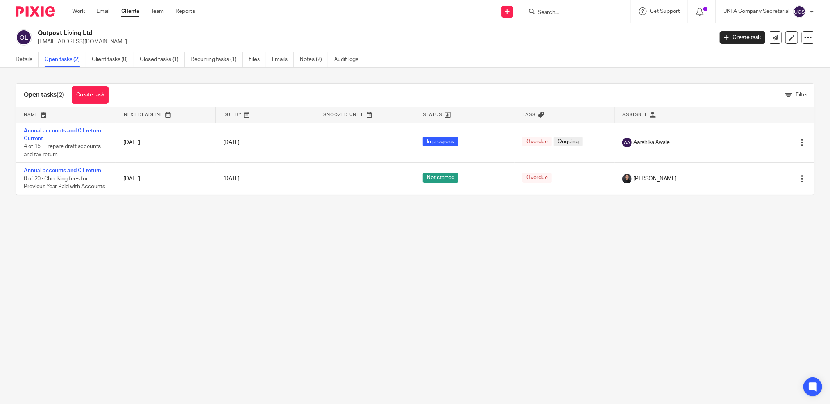
click at [328, 13] on div "Send new email Create task Add client Get Support Contact via email Check our d…" at bounding box center [518, 11] width 623 height 23
drag, startPoint x: 35, startPoint y: 34, endPoint x: 94, endPoint y: 35, distance: 58.6
click at [94, 35] on div "Outpost Living Ltd [EMAIL_ADDRESS][DOMAIN_NAME]" at bounding box center [362, 37] width 692 height 16
copy h2 "Outpost Living Ltd"
